Goal: Check status: Check status

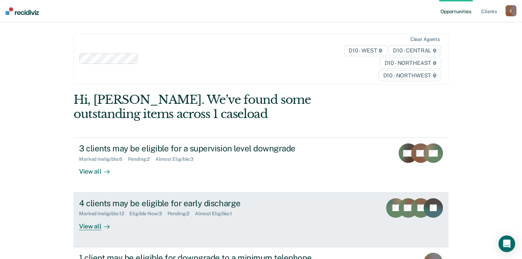
click at [413, 203] on rect at bounding box center [420, 207] width 19 height 19
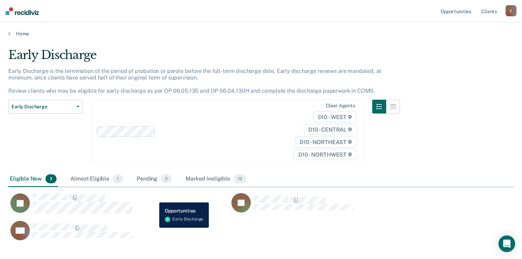
scroll to position [35, 0]
